Goal: Task Accomplishment & Management: Complete application form

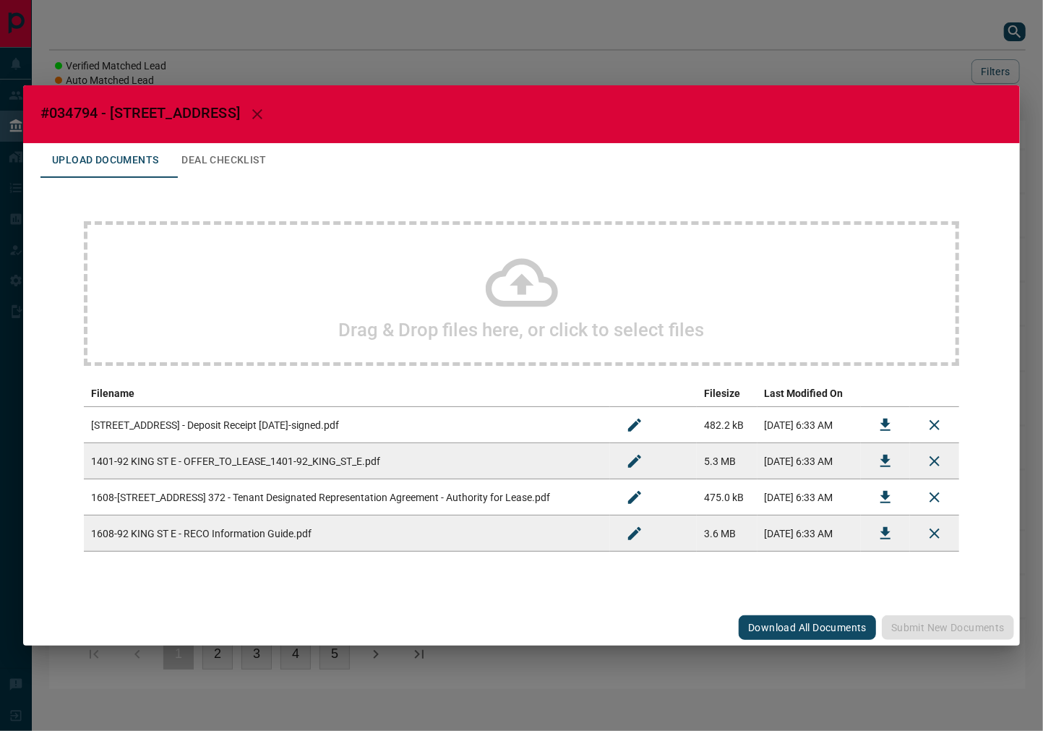
click at [61, 111] on span "#034794 - [STREET_ADDRESS]" at bounding box center [140, 112] width 200 height 17
copy span "034794"
click at [876, 463] on button "Download" at bounding box center [885, 461] width 35 height 35
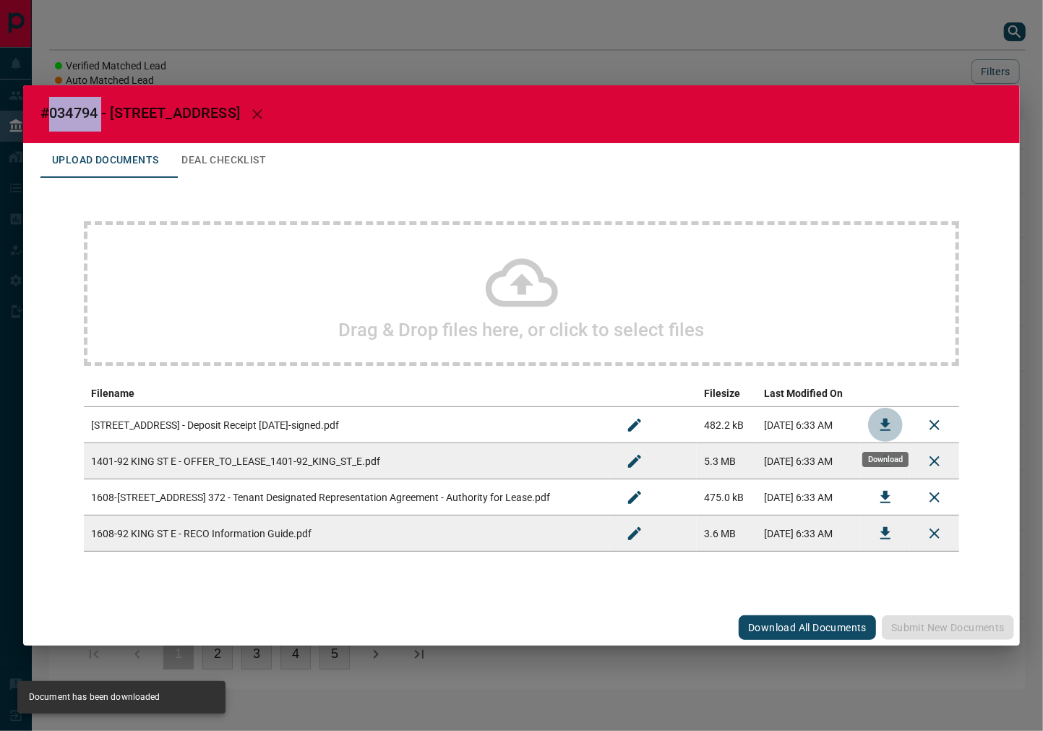
click at [891, 412] on button "Download" at bounding box center [885, 425] width 35 height 35
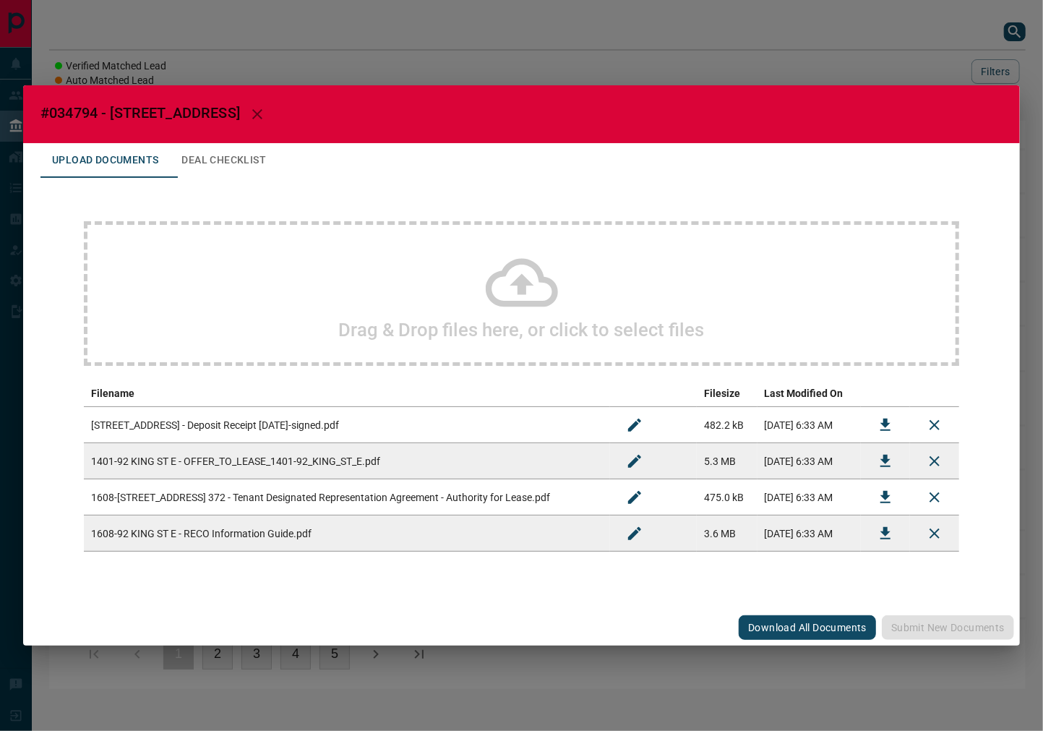
click at [868, 495] on td at bounding box center [885, 497] width 49 height 36
click at [881, 494] on icon "Download" at bounding box center [885, 497] width 17 height 17
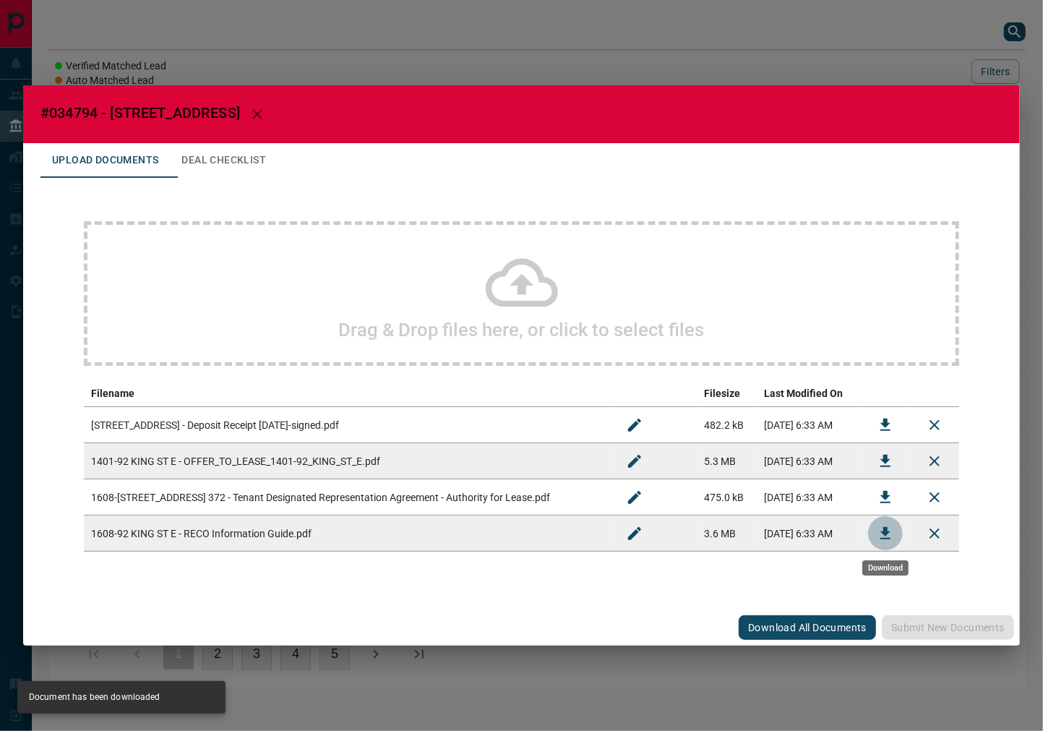
click at [879, 525] on icon "Download" at bounding box center [885, 533] width 17 height 17
click at [286, 159] on div "Upload Documents Deal Checklist" at bounding box center [521, 160] width 962 height 35
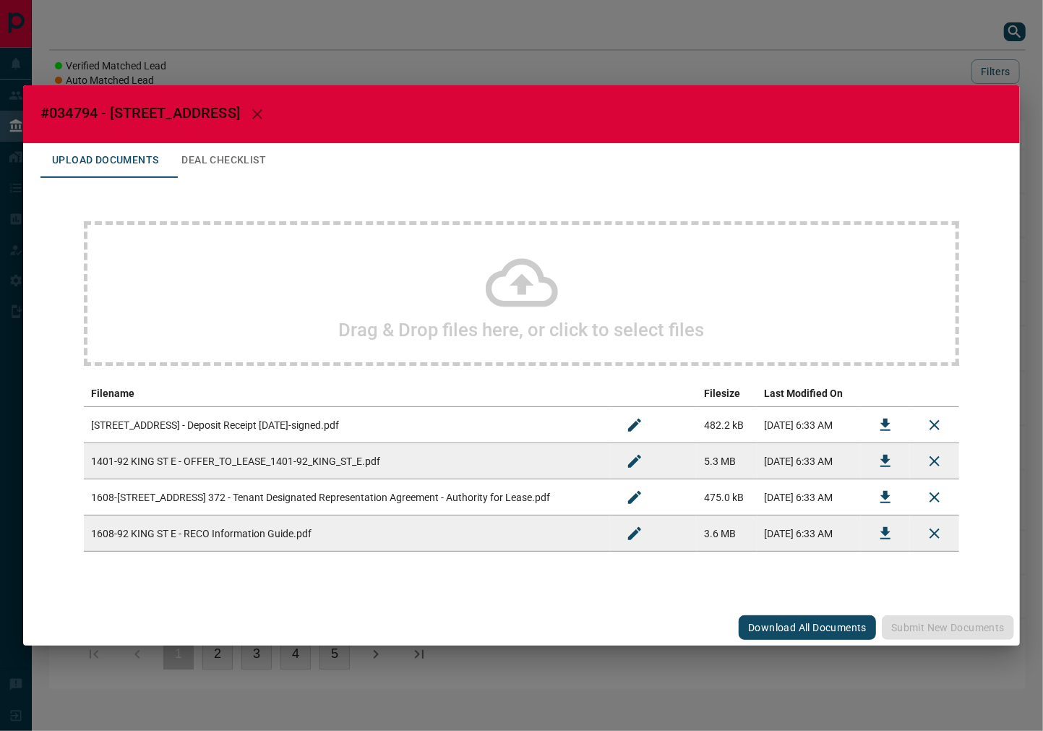
click at [239, 156] on button "Deal Checklist" at bounding box center [224, 160] width 108 height 35
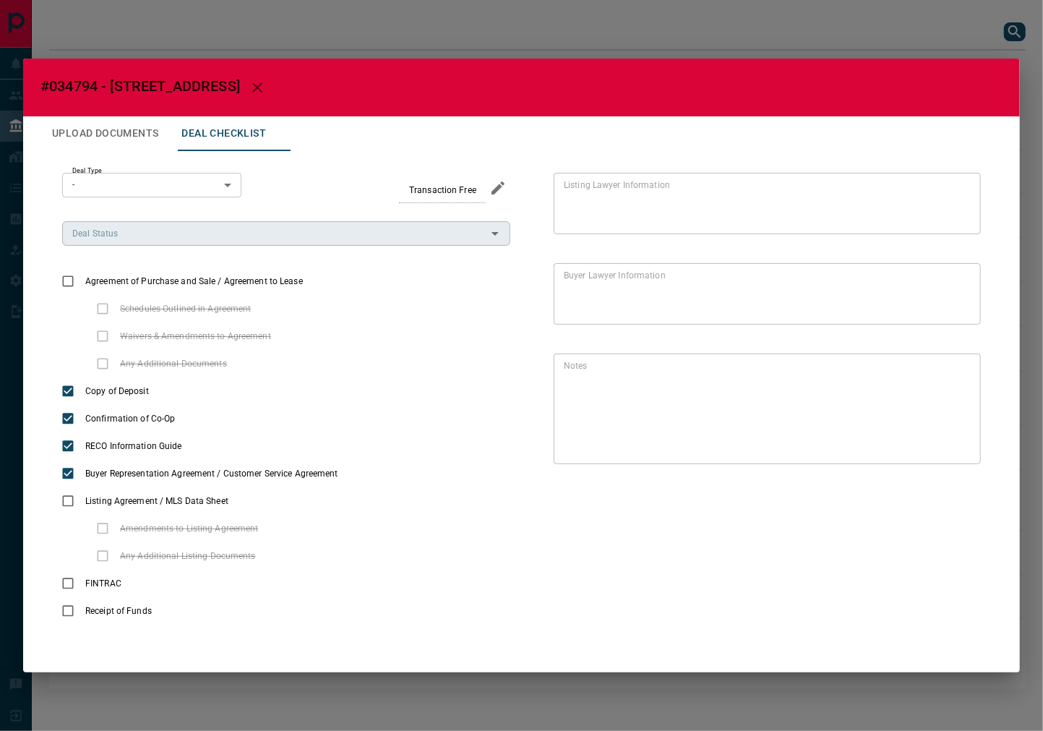
click at [127, 237] on input "Deal Status" at bounding box center [275, 234] width 416 height 16
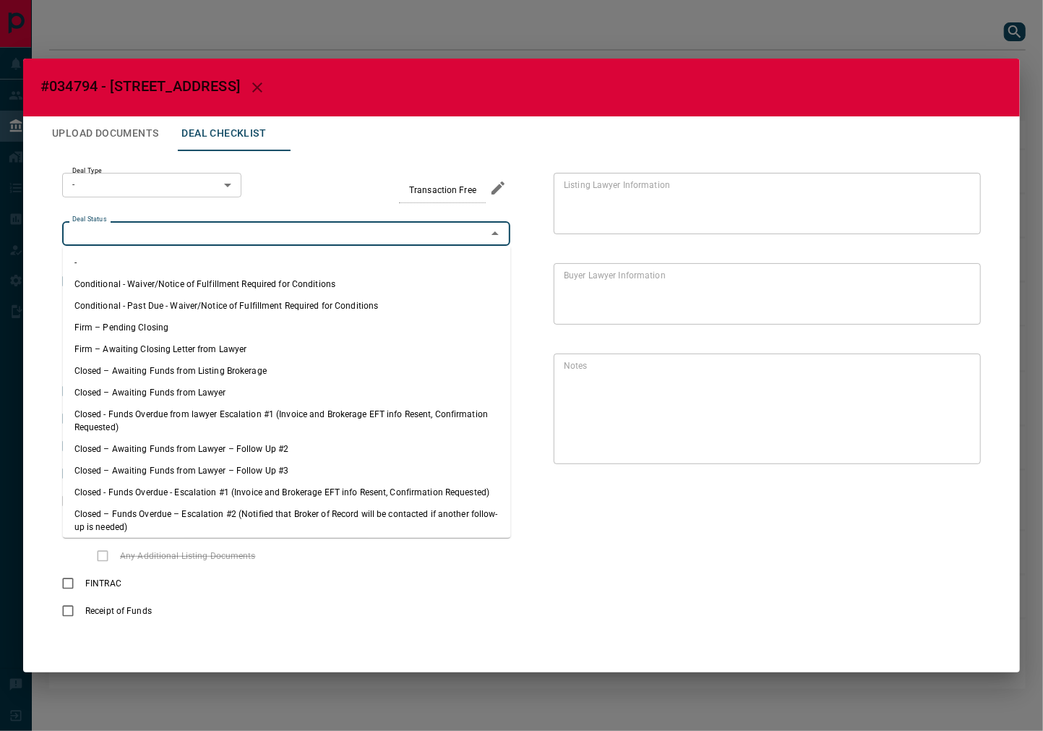
click at [134, 325] on li "Firm – Pending Closing" at bounding box center [287, 328] width 448 height 22
type input "**********"
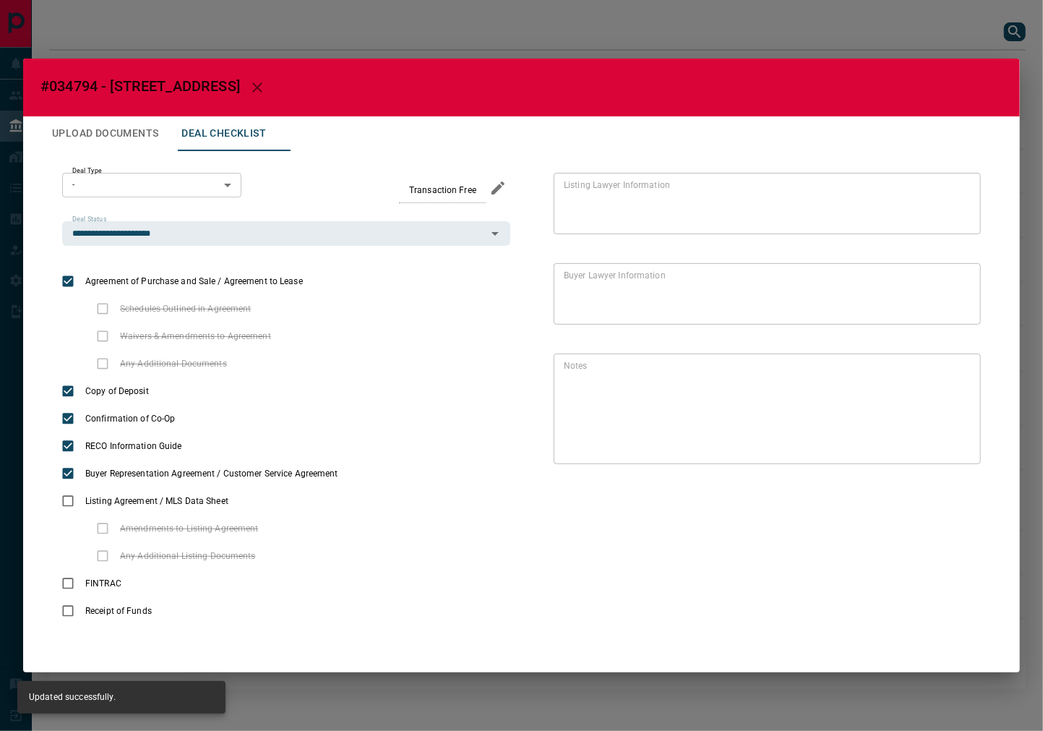
click at [172, 184] on body "Lead Transfers Leads Deals Listings Campaigns Quota Rules Agent Quotas Admin Mo…" at bounding box center [521, 351] width 1043 height 703
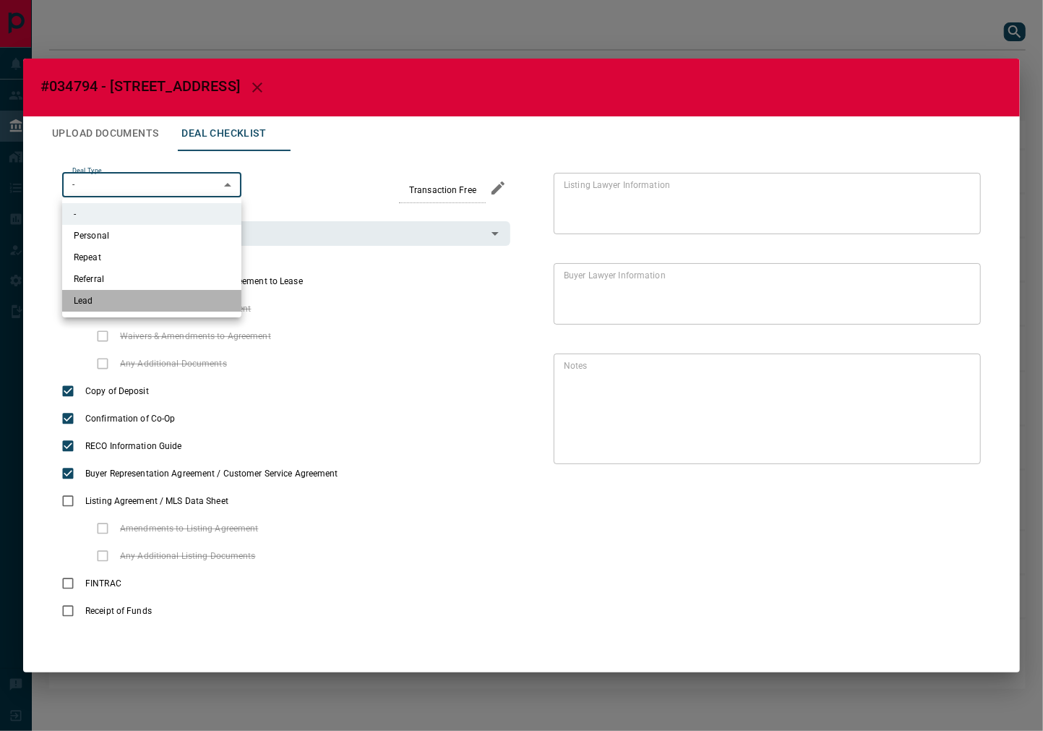
drag, startPoint x: 166, startPoint y: 307, endPoint x: 868, endPoint y: 453, distance: 716.9
click at [168, 307] on li "Lead" at bounding box center [151, 301] width 179 height 22
type input "*"
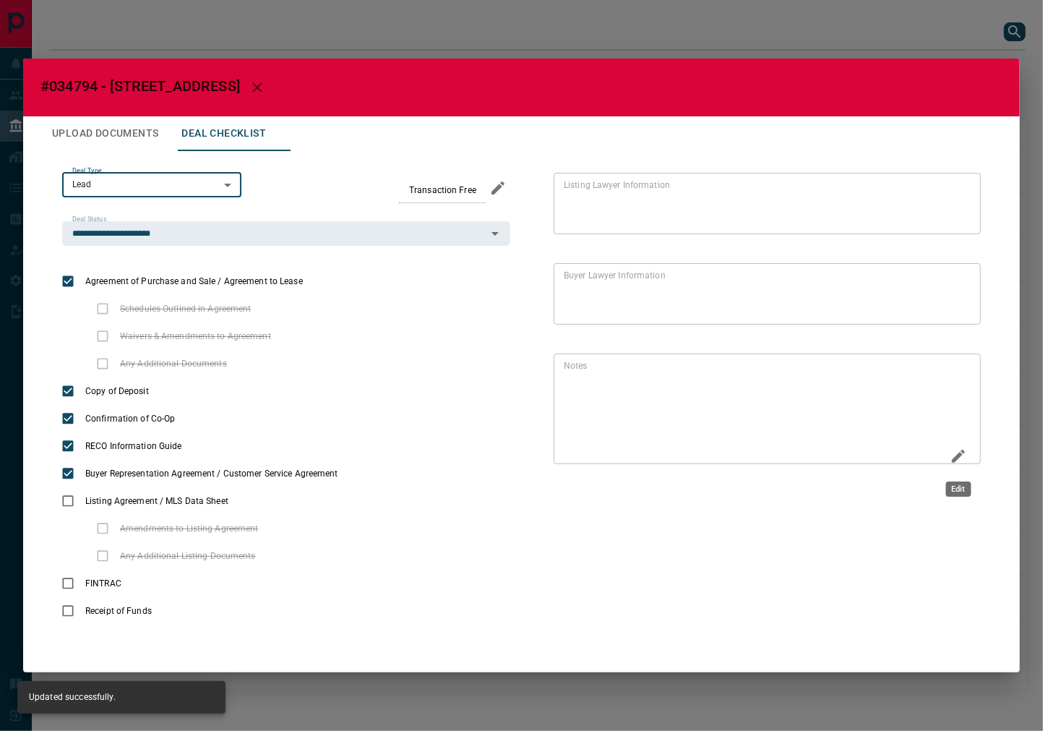
click at [954, 450] on icon "Edit" at bounding box center [958, 456] width 17 height 17
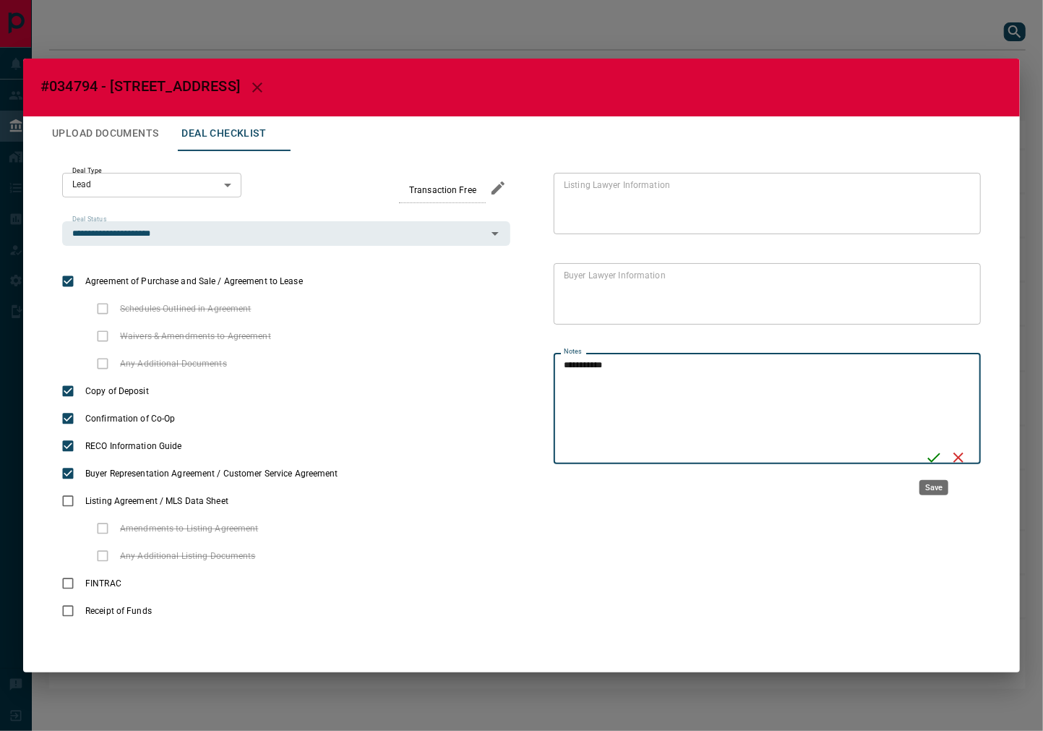
type textarea "**********"
click at [928, 460] on icon "Save" at bounding box center [933, 457] width 17 height 17
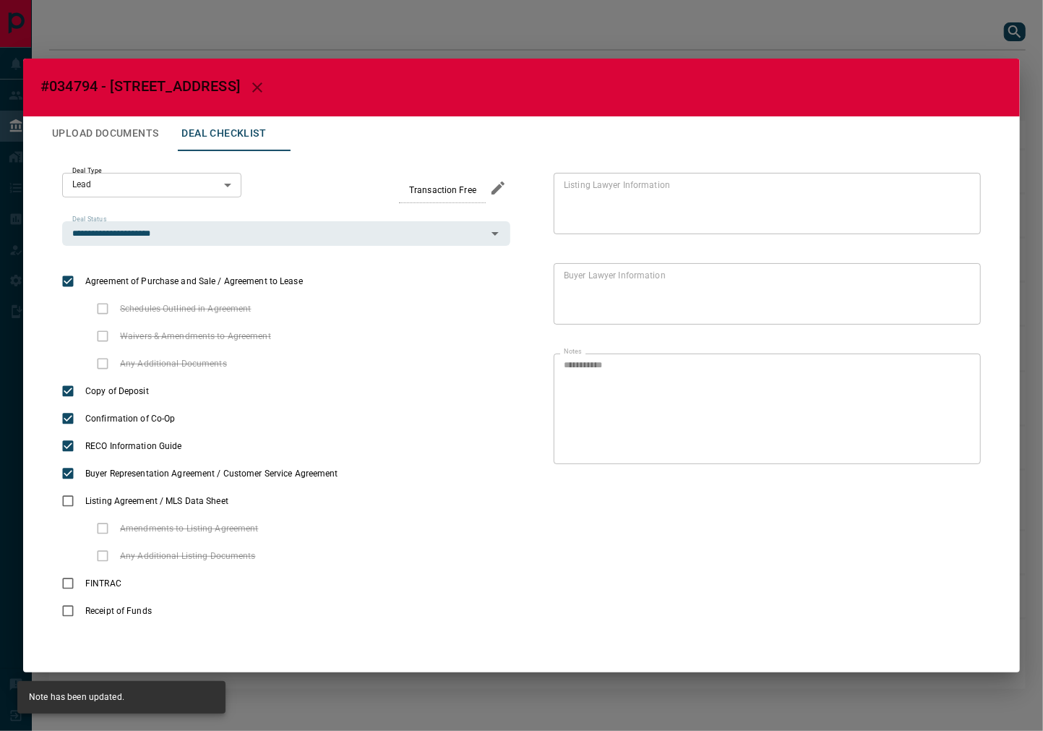
click at [148, 127] on button "Upload Documents" at bounding box center [104, 133] width 129 height 35
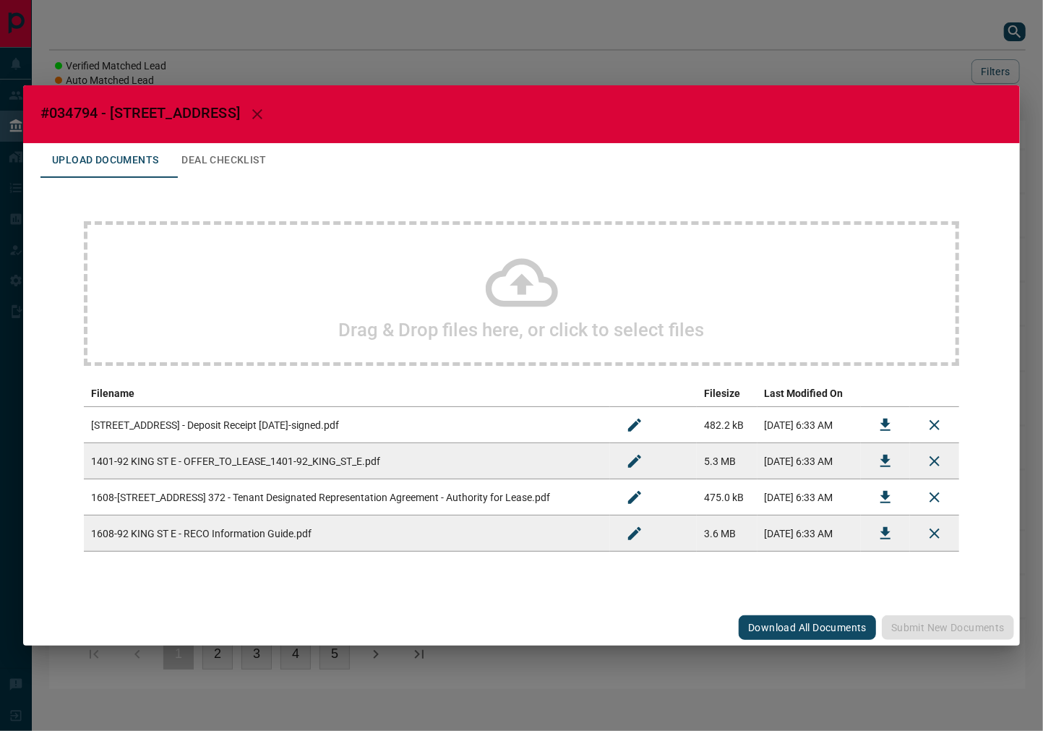
click at [286, 286] on div "Drag & Drop files here, or click to select files" at bounding box center [522, 293] width 876 height 145
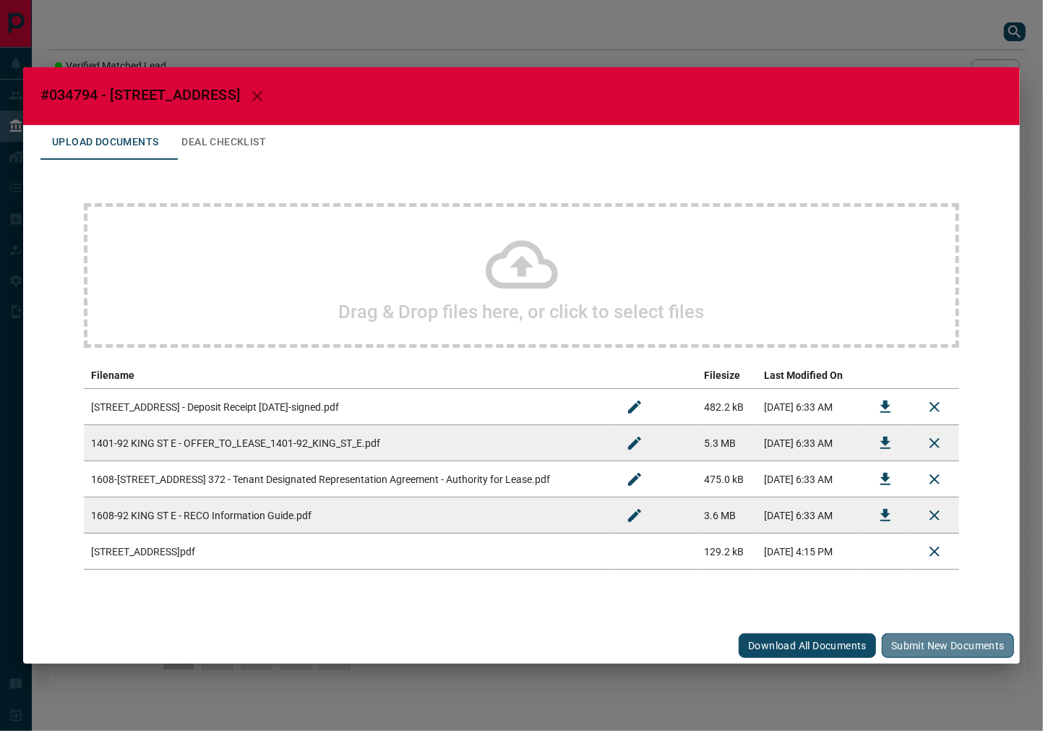
click at [970, 647] on button "Submit new documents" at bounding box center [948, 645] width 132 height 25
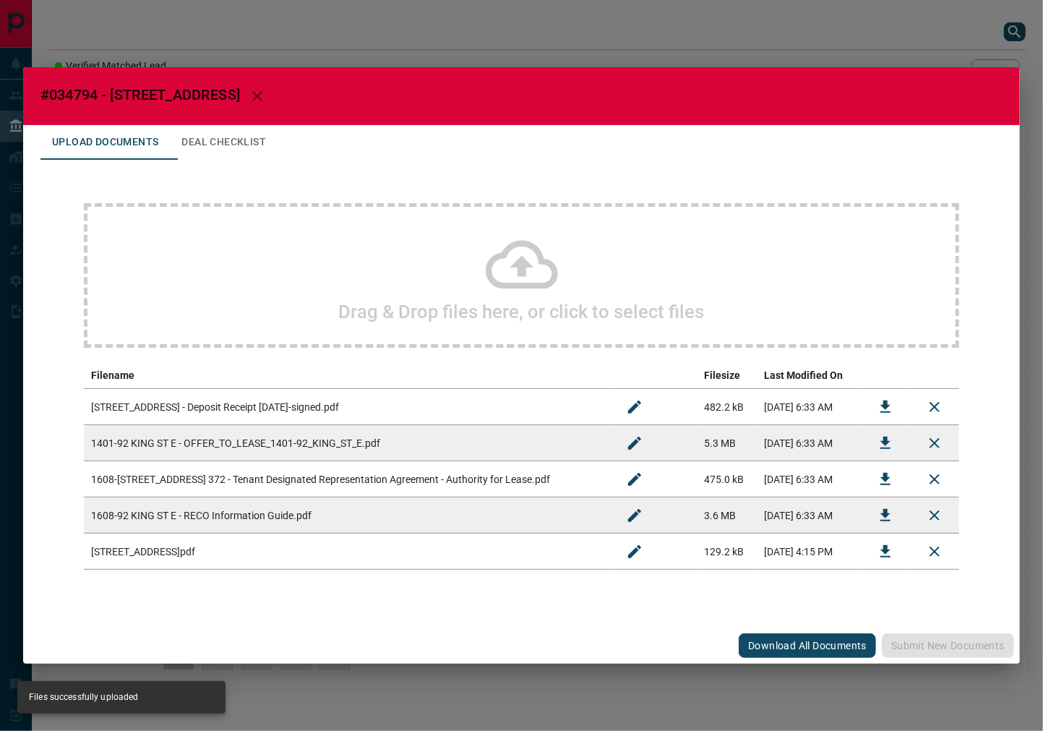
click at [270, 142] on button "Deal Checklist" at bounding box center [224, 142] width 108 height 35
